Goal: Information Seeking & Learning: Learn about a topic

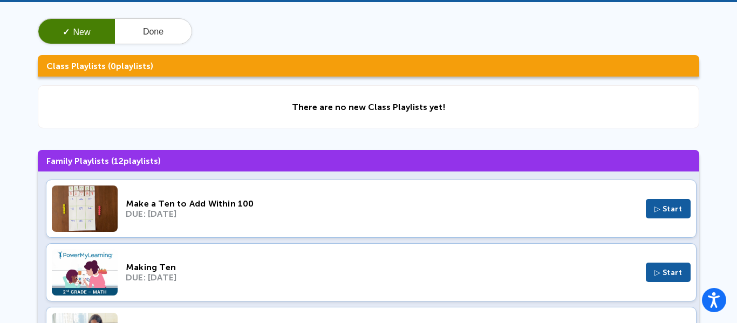
scroll to position [57, 0]
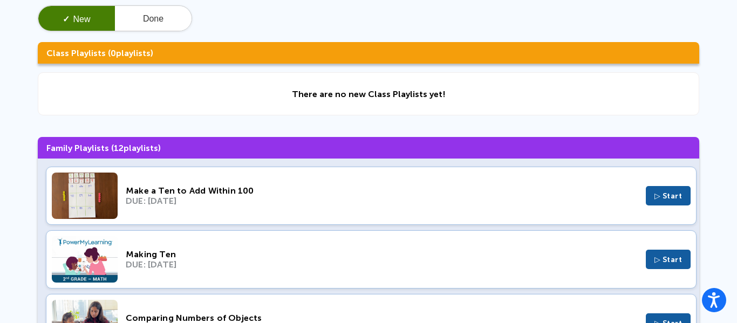
click at [91, 189] on img at bounding box center [85, 196] width 66 height 46
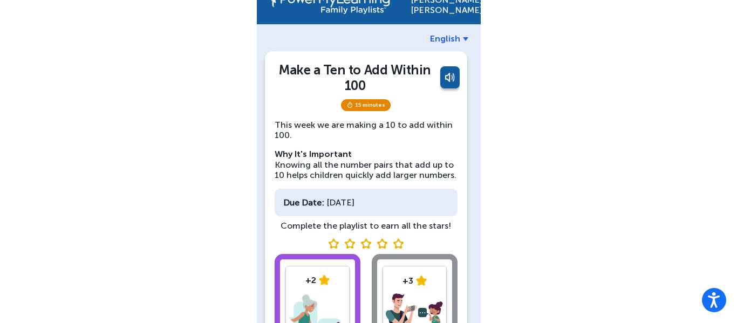
scroll to position [15, 0]
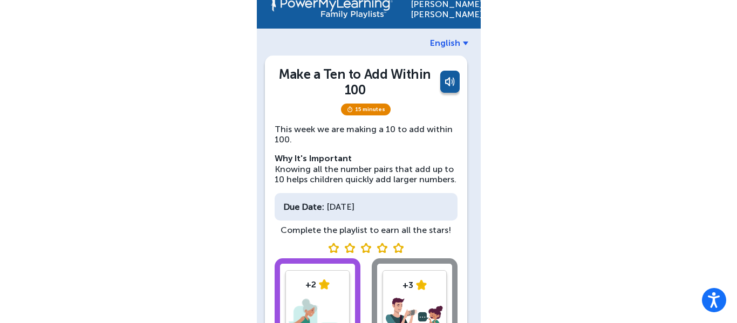
click at [368, 112] on span "15 minutes" at bounding box center [366, 110] width 50 height 12
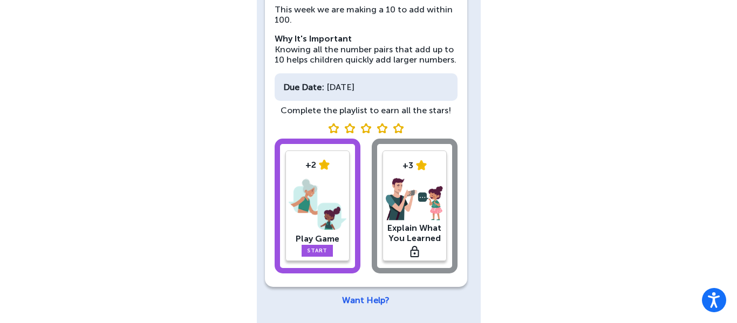
scroll to position [135, 0]
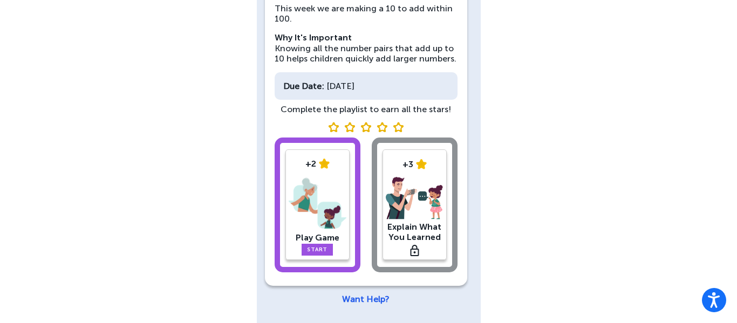
click at [304, 246] on link "Start" at bounding box center [317, 250] width 31 height 12
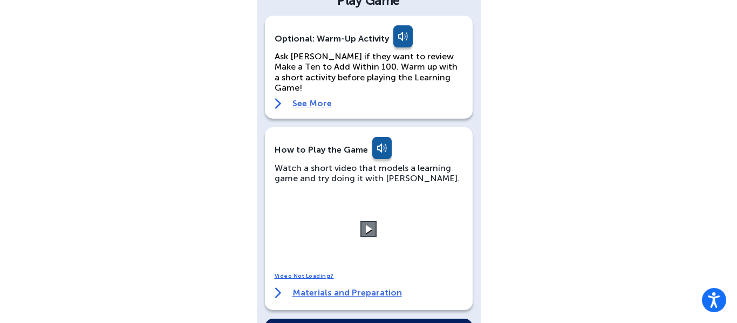
scroll to position [82, 0]
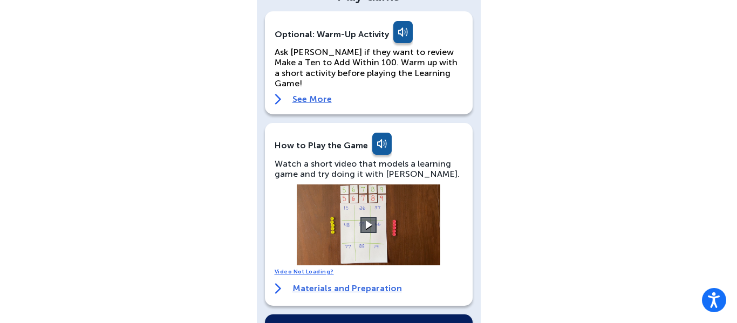
click at [304, 94] on link "See More" at bounding box center [369, 99] width 188 height 11
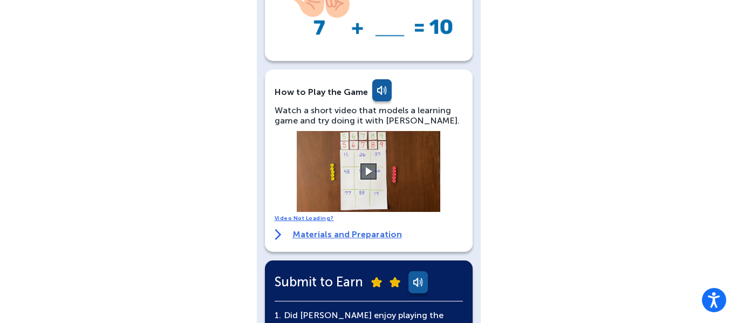
scroll to position [369, 0]
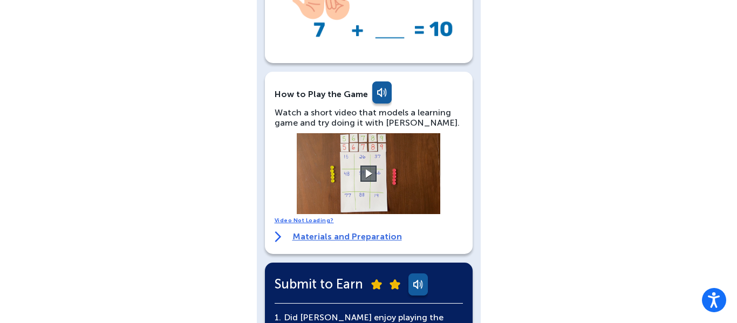
click at [350, 232] on link "Materials and Preparation" at bounding box center [338, 237] width 127 height 11
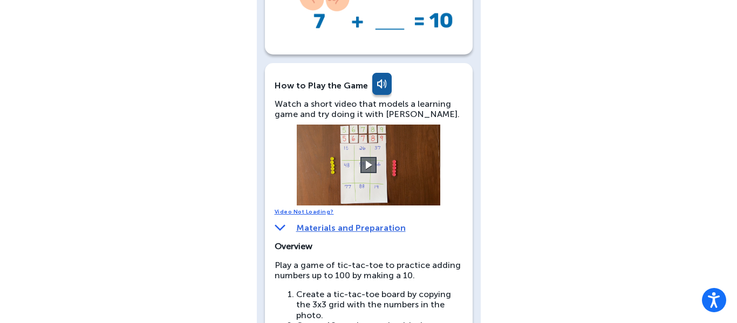
scroll to position [381, 0]
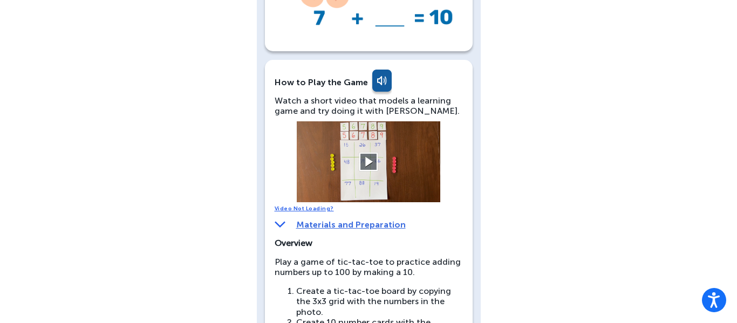
click at [367, 153] on button at bounding box center [369, 162] width 19 height 19
